Goal: Task Accomplishment & Management: Manage account settings

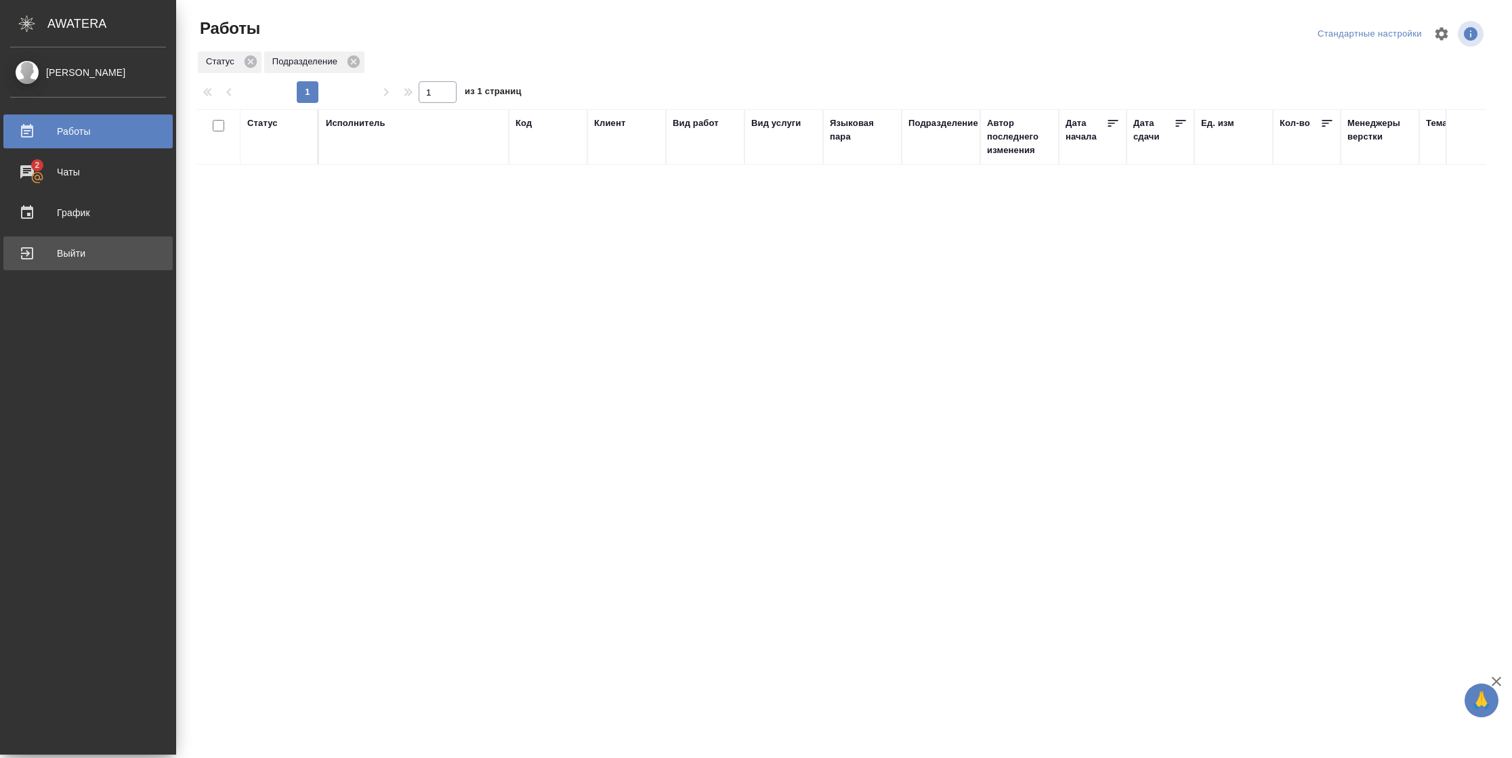
click at [33, 249] on div "Выйти" at bounding box center [88, 253] width 156 height 20
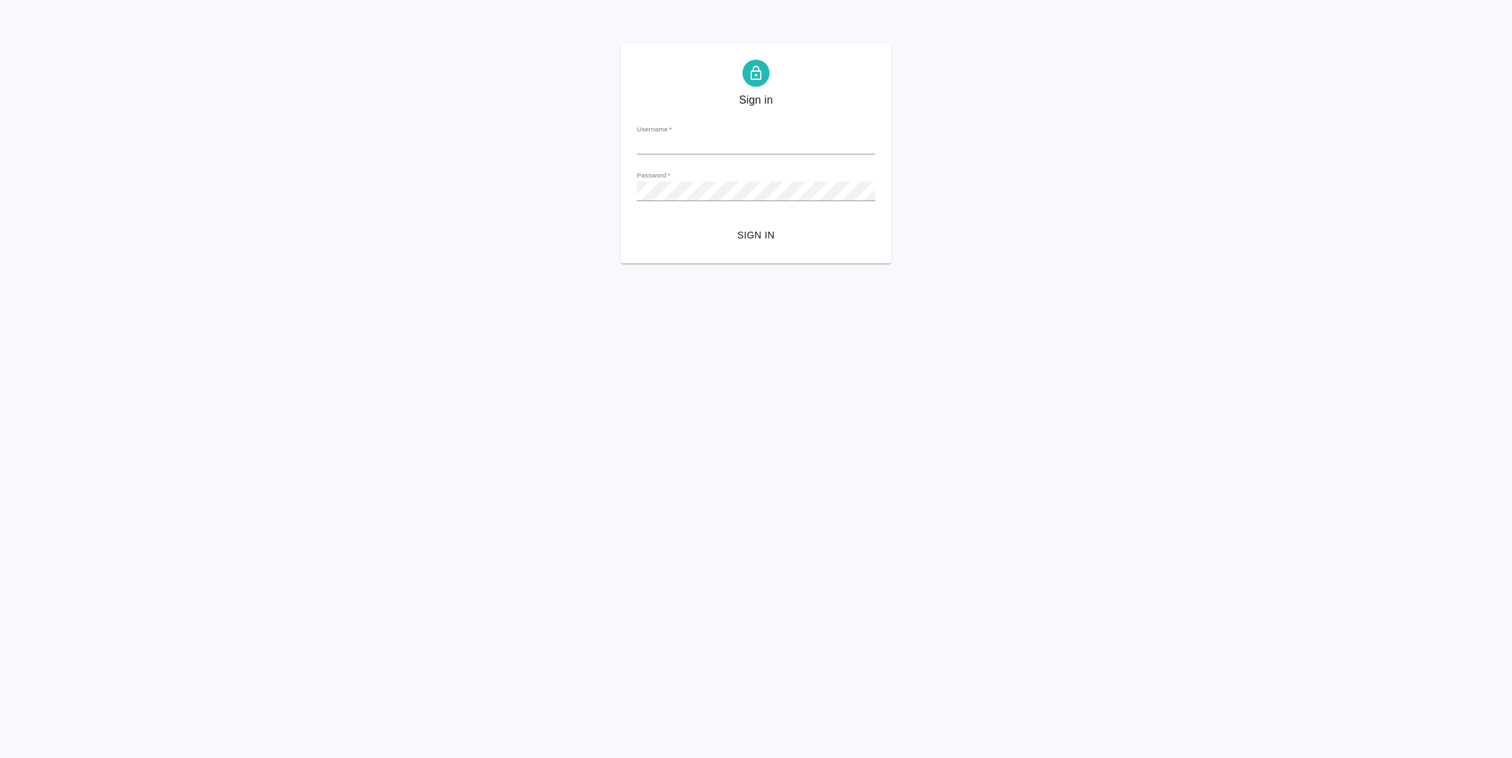
type input "[PERSON_NAME][EMAIL_ADDRESS][DOMAIN_NAME]"
click at [765, 231] on span "Sign in" at bounding box center [756, 235] width 217 height 17
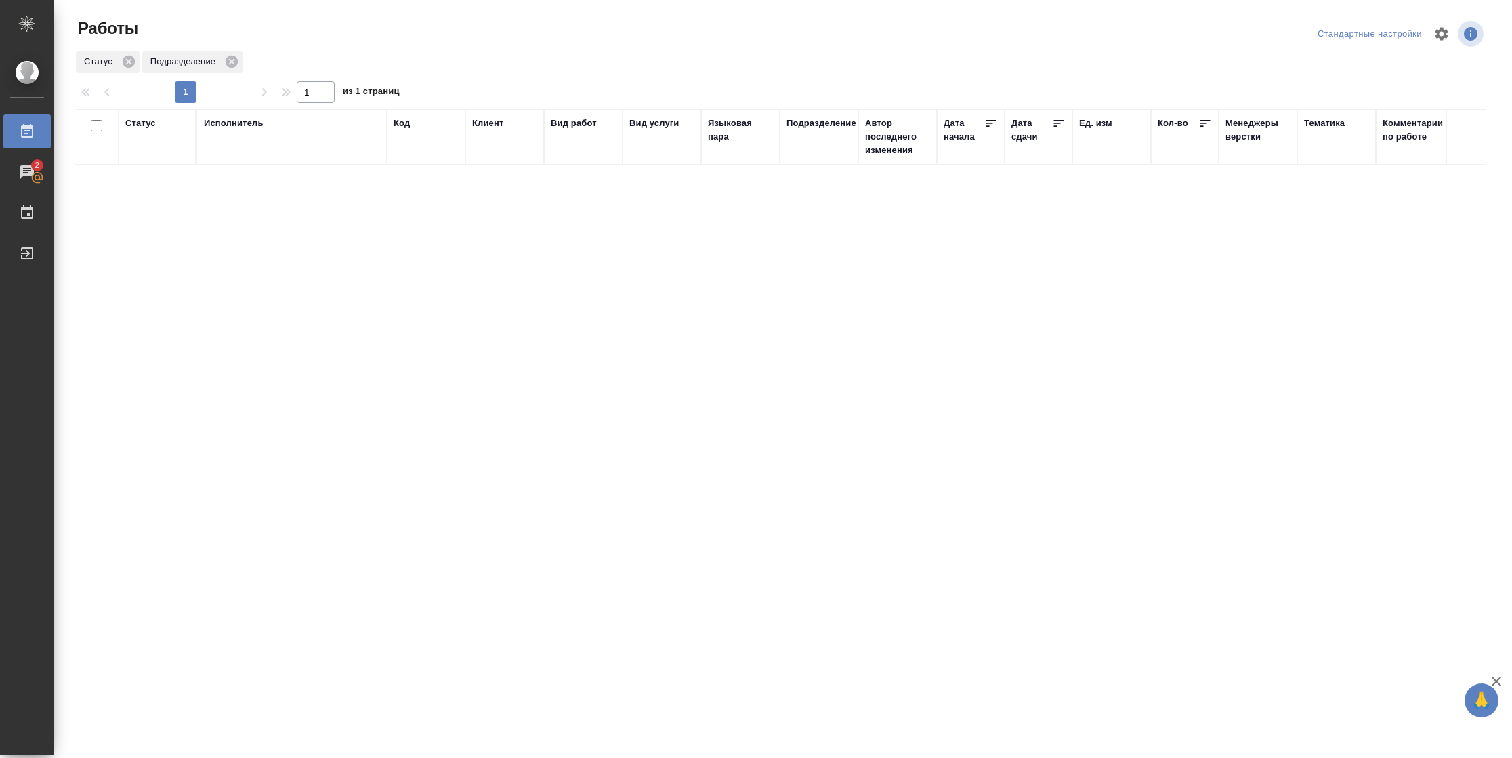
click at [125, 118] on div "Статус" at bounding box center [140, 124] width 30 height 14
click at [168, 182] on div at bounding box center [177, 163] width 24 height 53
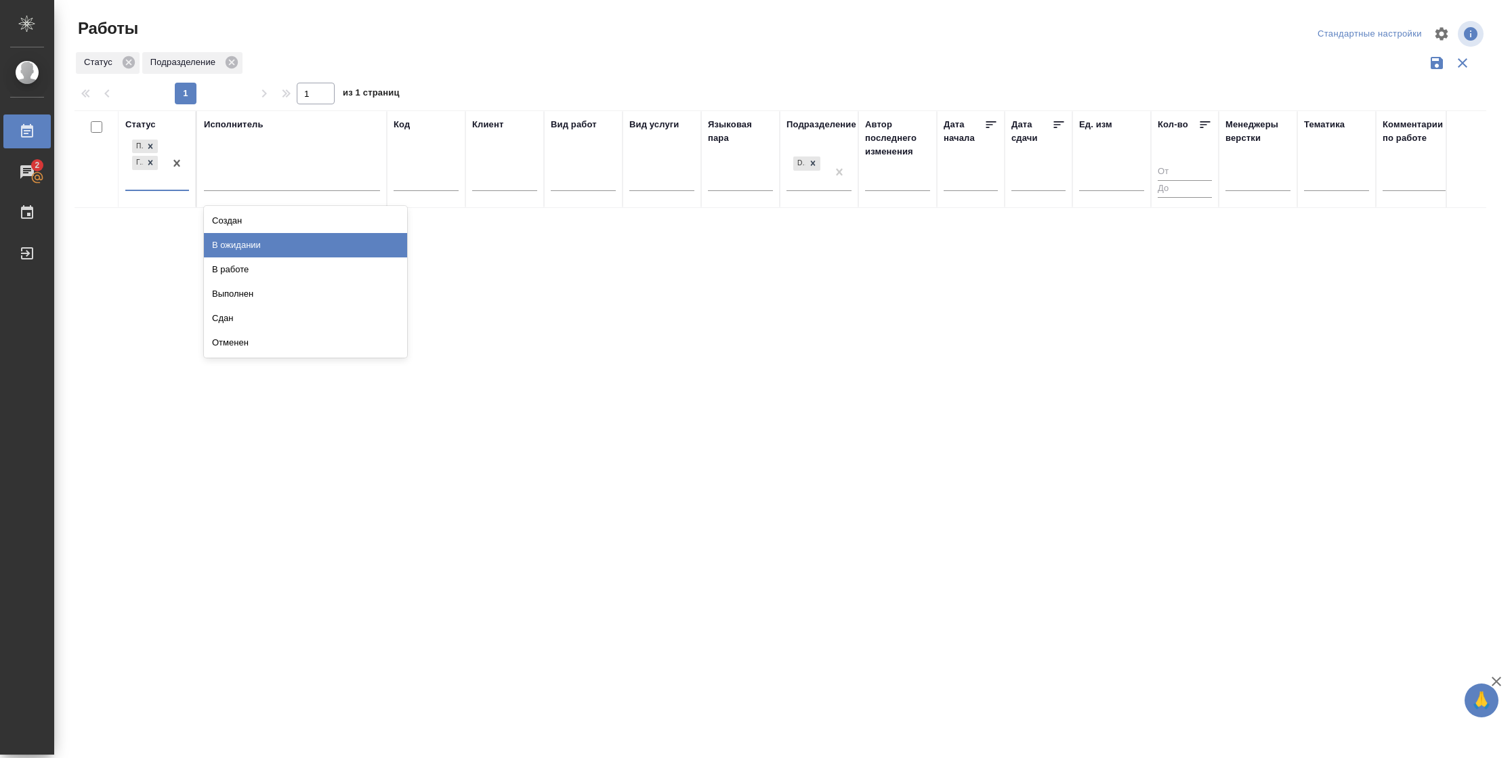
click at [251, 243] on div "В ожидании" at bounding box center [305, 245] width 203 height 24
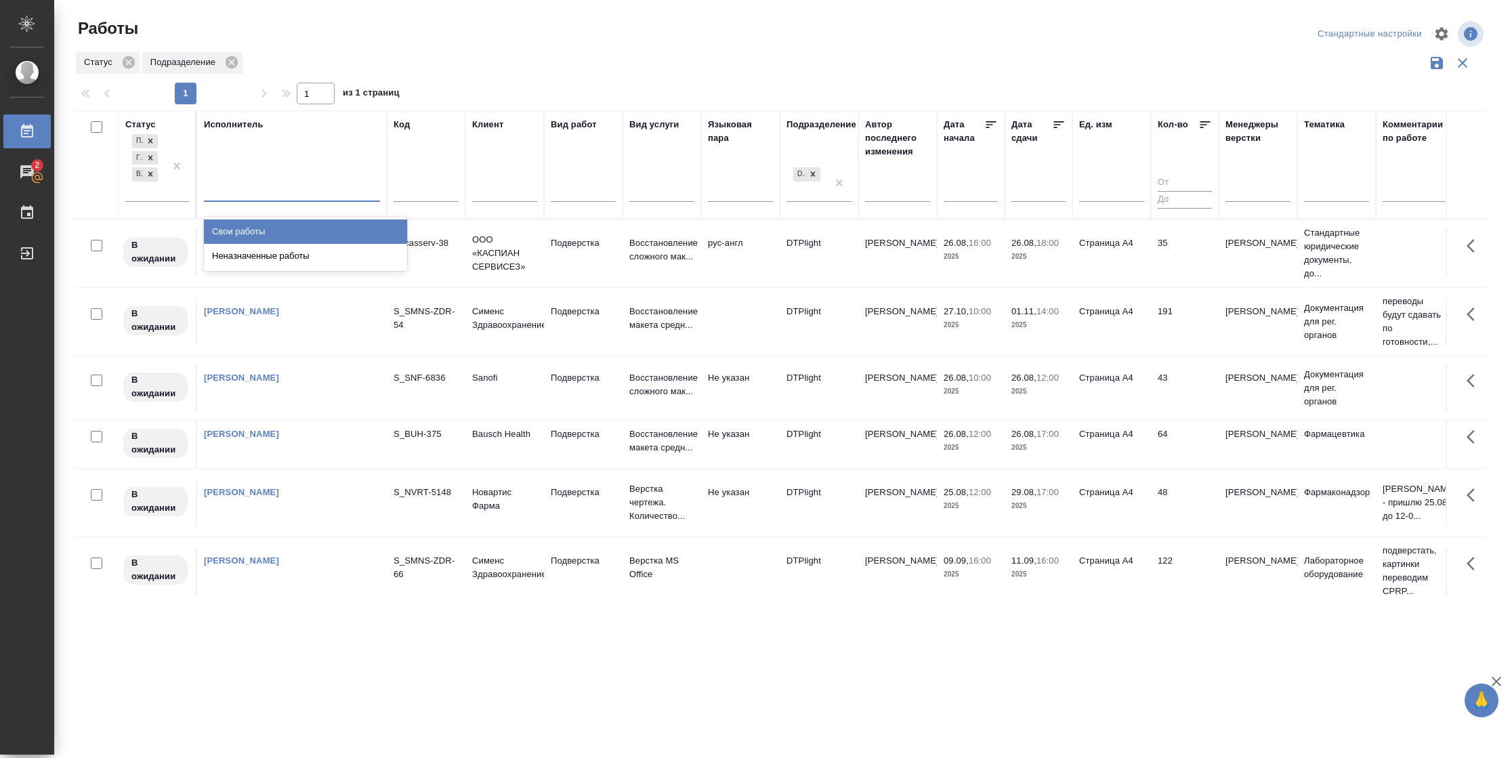
click at [287, 191] on div at bounding box center [292, 188] width 176 height 20
drag, startPoint x: 287, startPoint y: 225, endPoint x: 952, endPoint y: 170, distance: 667.7
click at [287, 227] on div "Свои работы" at bounding box center [305, 232] width 203 height 24
click at [1058, 123] on icon at bounding box center [1059, 125] width 14 height 14
